Goal: Task Accomplishment & Management: Manage account settings

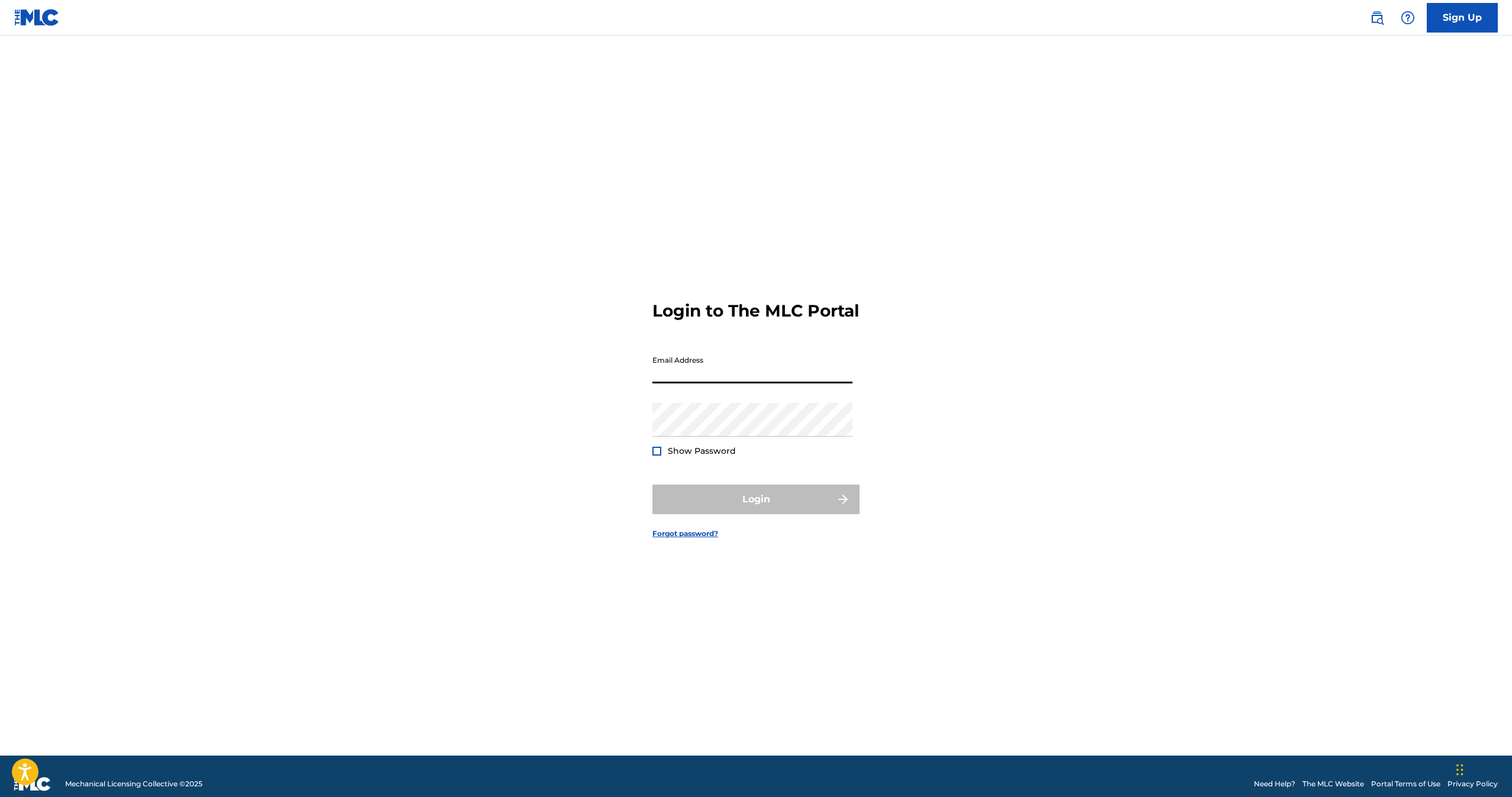
click at [726, 384] on input "Email Address" at bounding box center [752, 367] width 200 height 34
type input "[PERSON_NAME][EMAIL_ADDRESS][DOMAIN_NAME]"
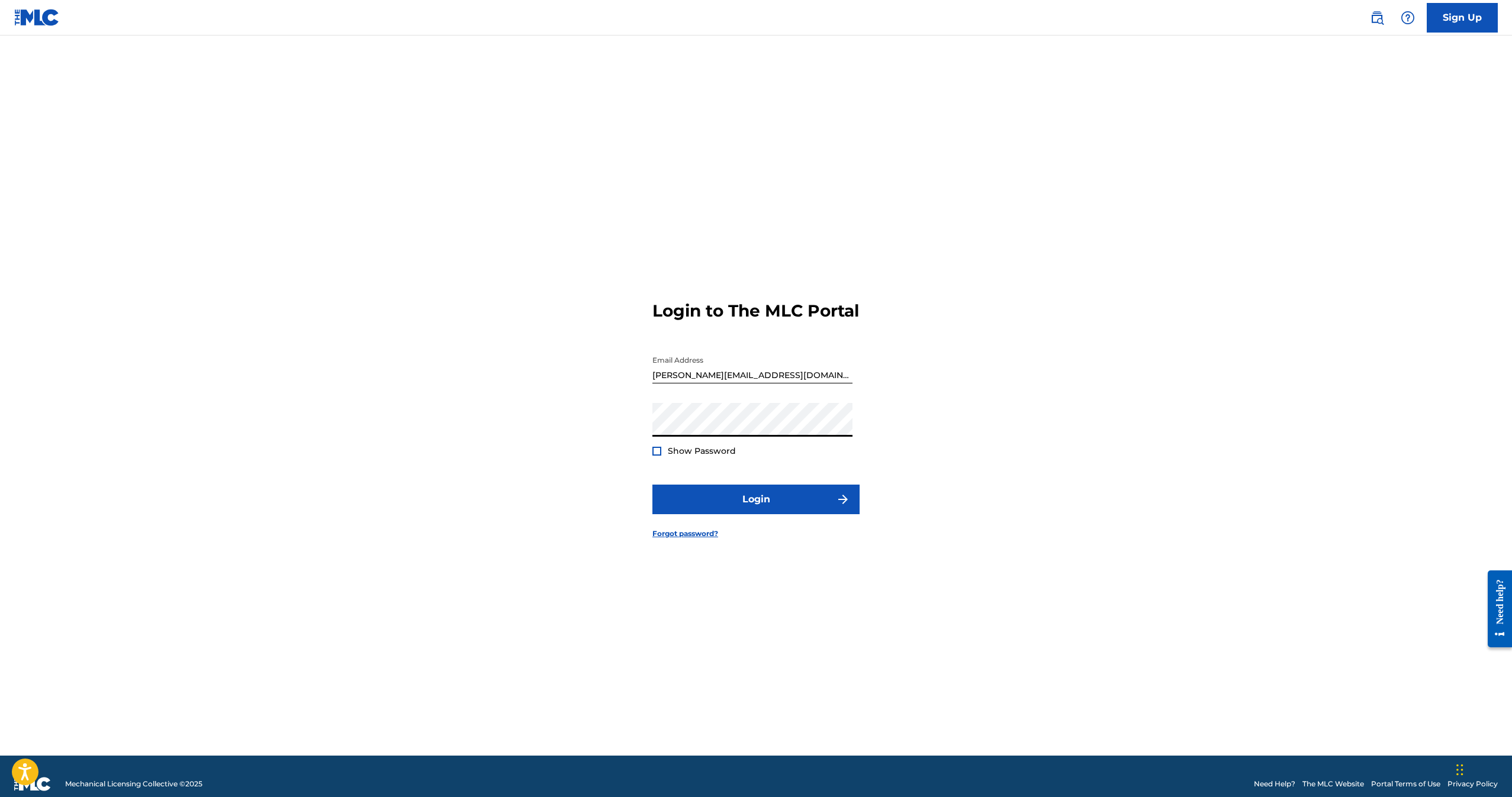
click at [652, 485] on button "Login" at bounding box center [756, 499] width 207 height 29
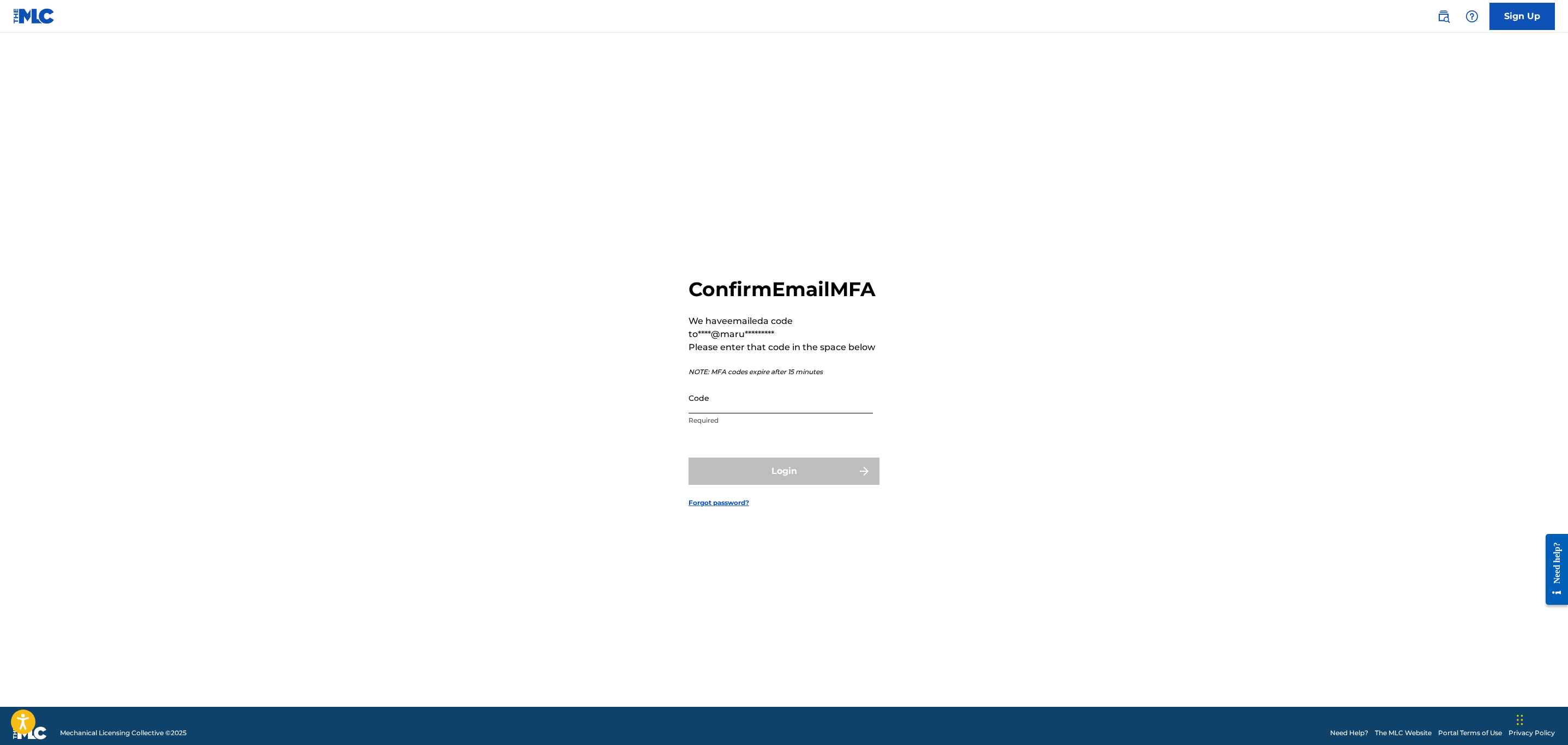
click at [751, 409] on input "Code" at bounding box center [781, 397] width 184 height 31
paste input "910273"
type input "910273"
click at [727, 478] on button "Login" at bounding box center [784, 471] width 191 height 27
